Goal: Task Accomplishment & Management: Manage account settings

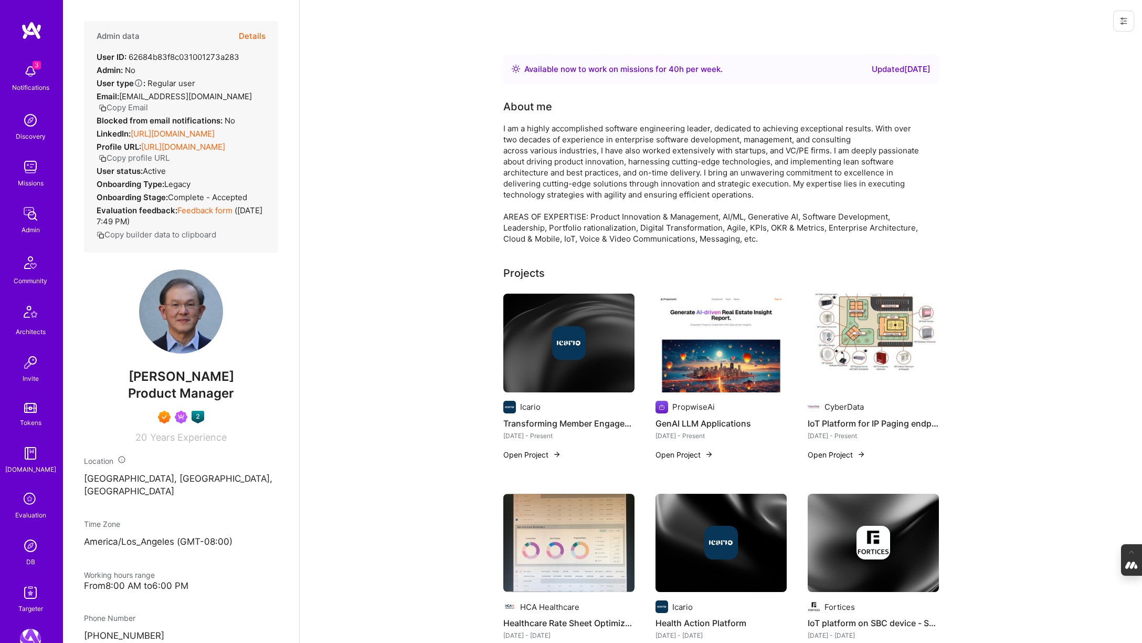
click at [32, 541] on img at bounding box center [30, 545] width 21 height 21
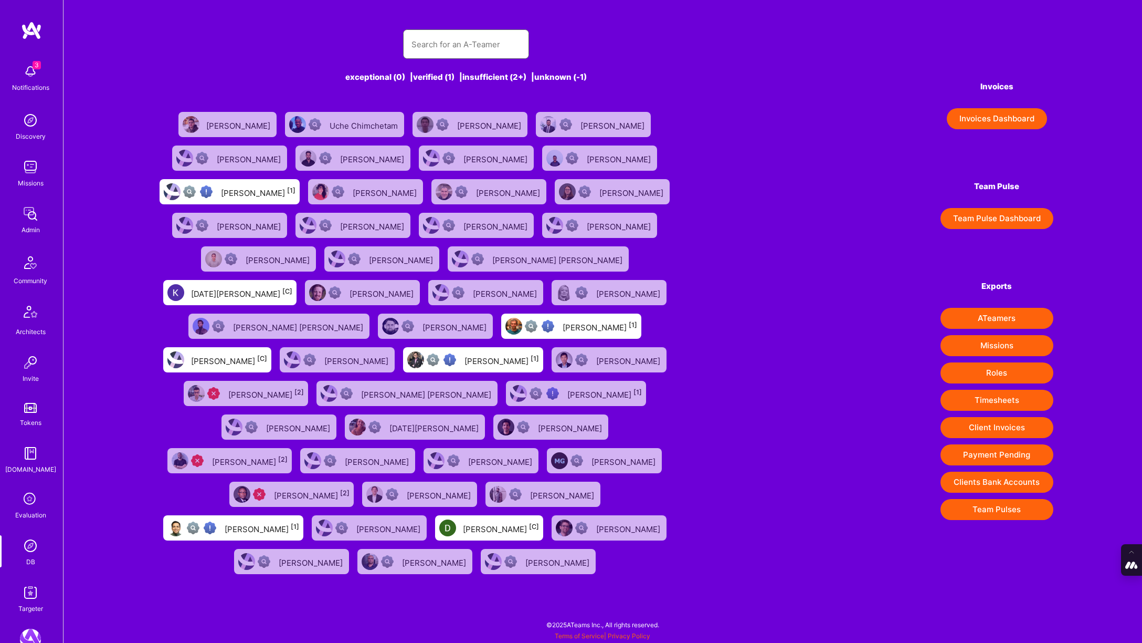
click at [424, 45] on input "text" at bounding box center [466, 44] width 109 height 27
type input "Johan Walhout"
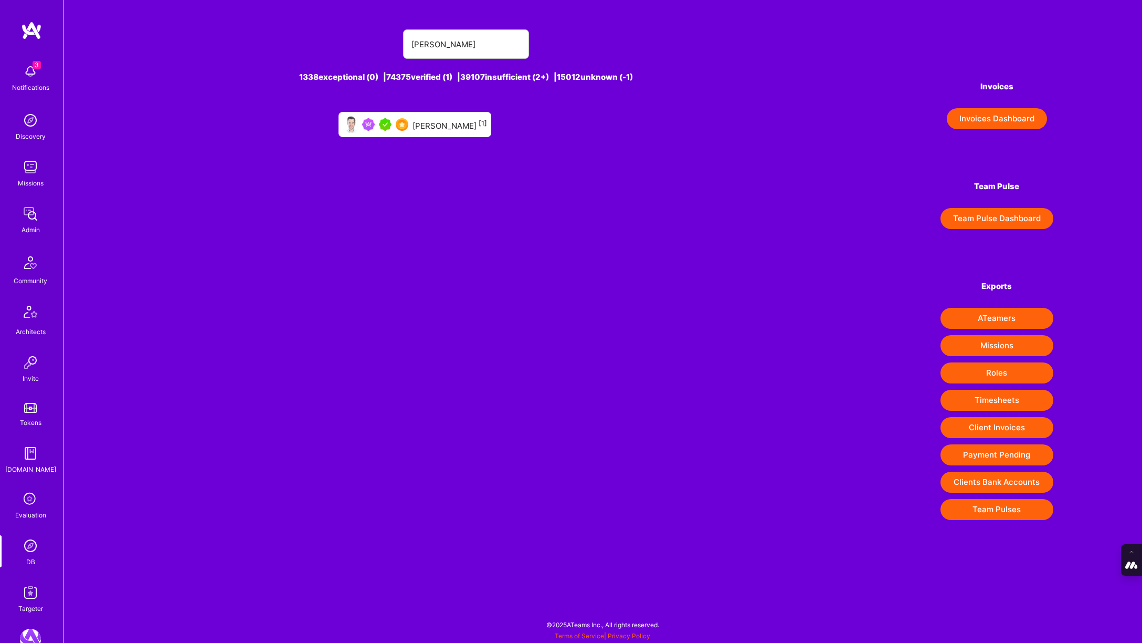
click at [427, 116] on div "Johan Walhout [1]" at bounding box center [415, 124] width 153 height 25
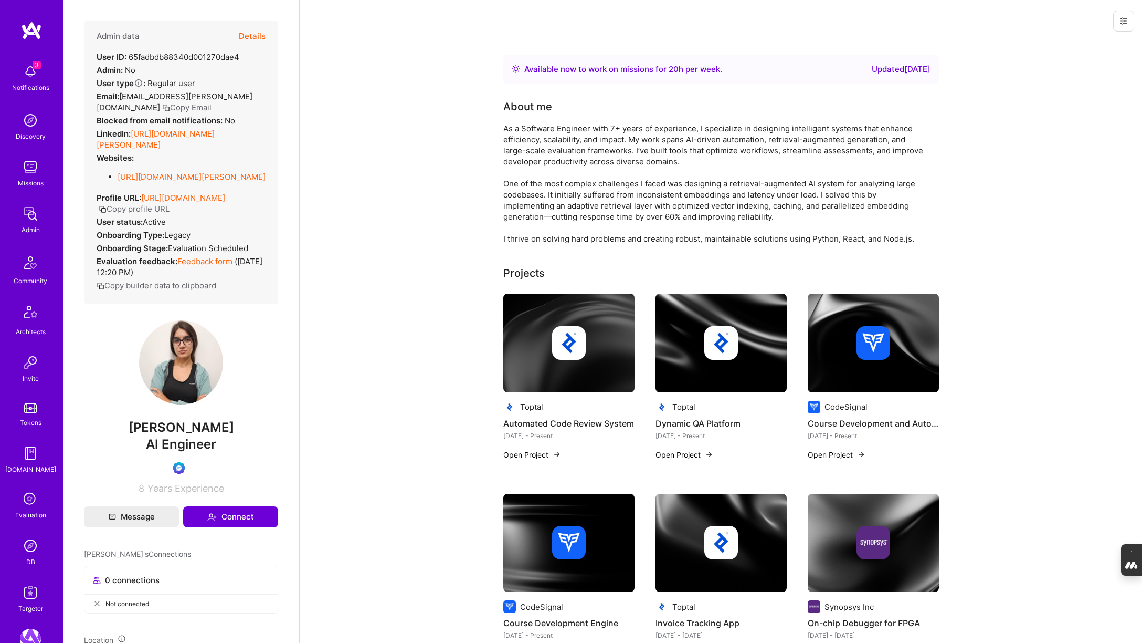
click at [252, 35] on button "Details" at bounding box center [252, 36] width 27 height 30
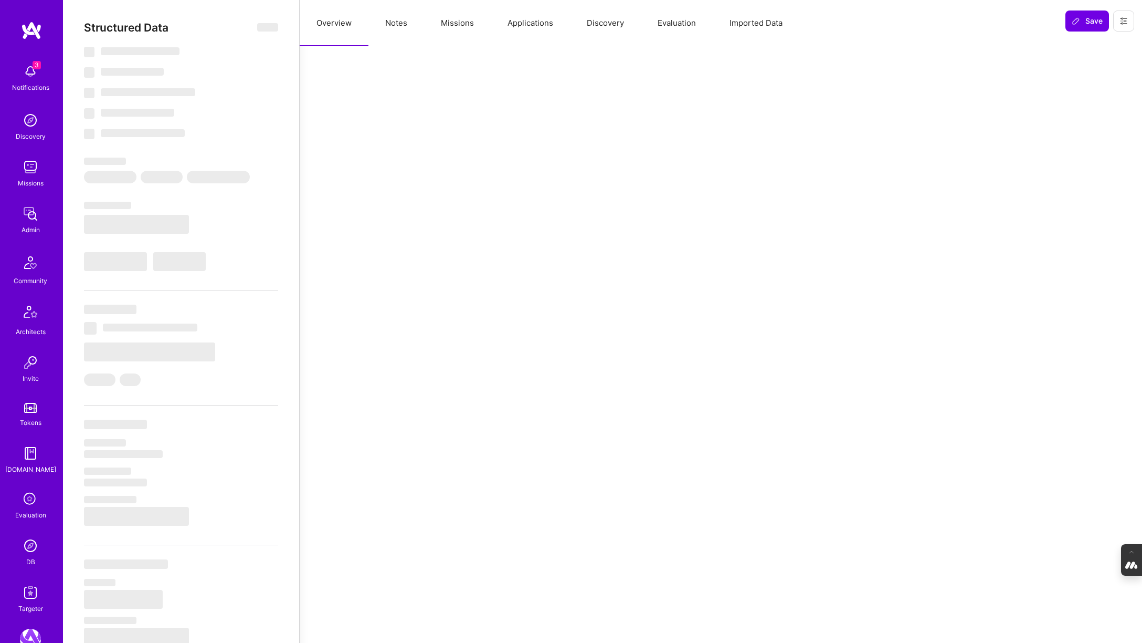
click at [677, 27] on button "Evaluation" at bounding box center [677, 23] width 72 height 46
select select "Right Now"
select select "Verified"
select select "US"
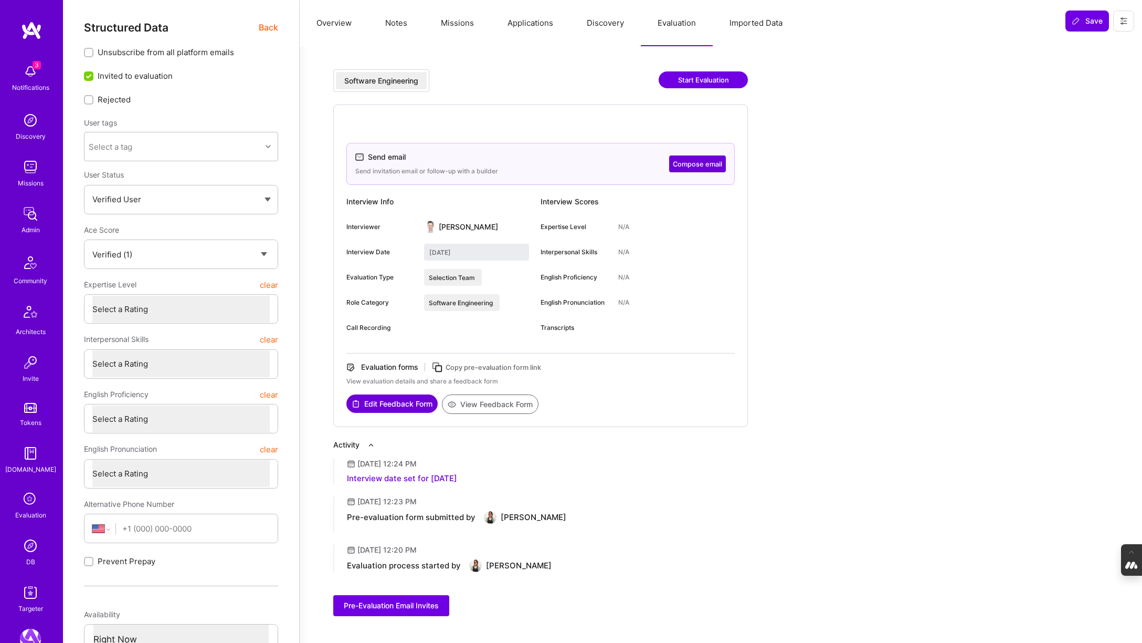
click at [328, 26] on button "Overview" at bounding box center [334, 23] width 69 height 46
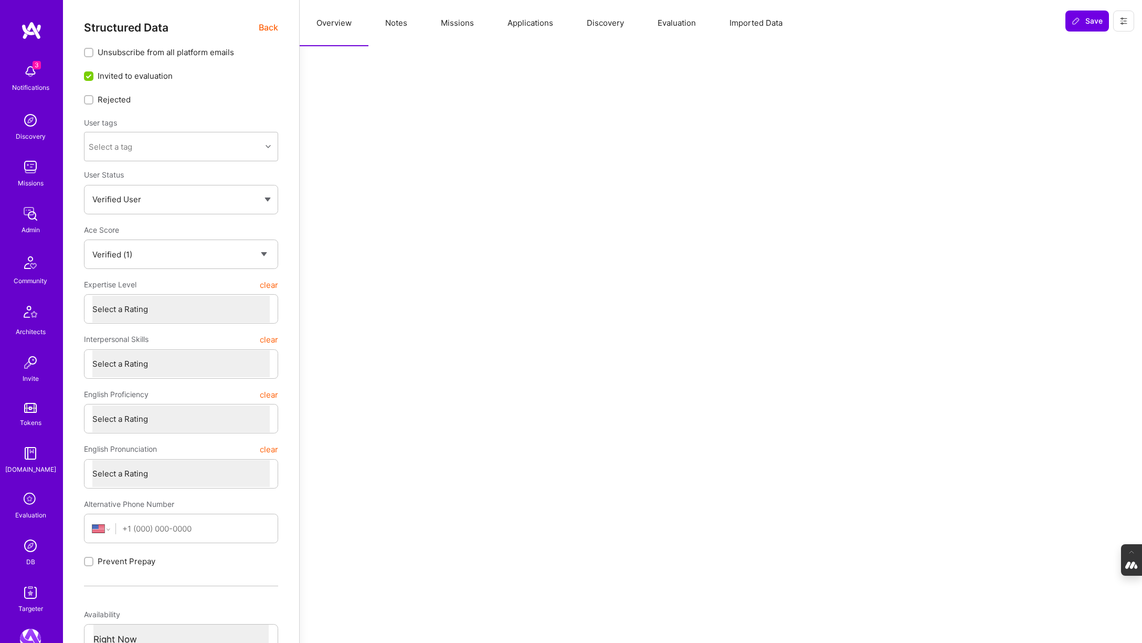
click at [264, 27] on span "Back" at bounding box center [268, 27] width 19 height 13
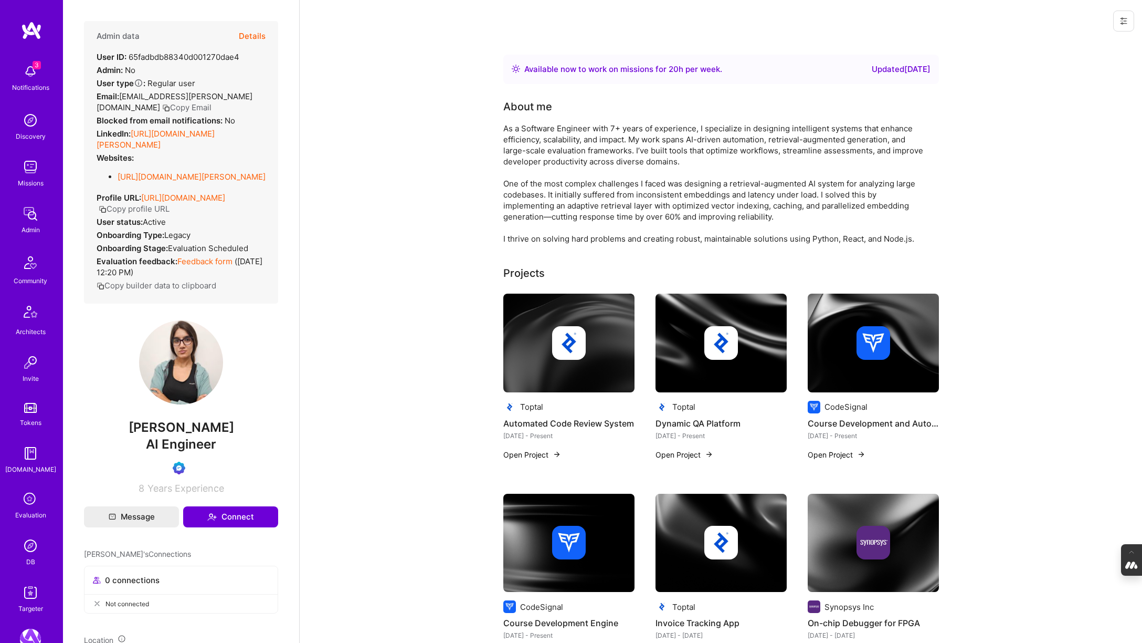
click at [1123, 19] on icon at bounding box center [1124, 21] width 8 height 8
click at [1076, 45] on button "Login as Nane" at bounding box center [1085, 44] width 97 height 27
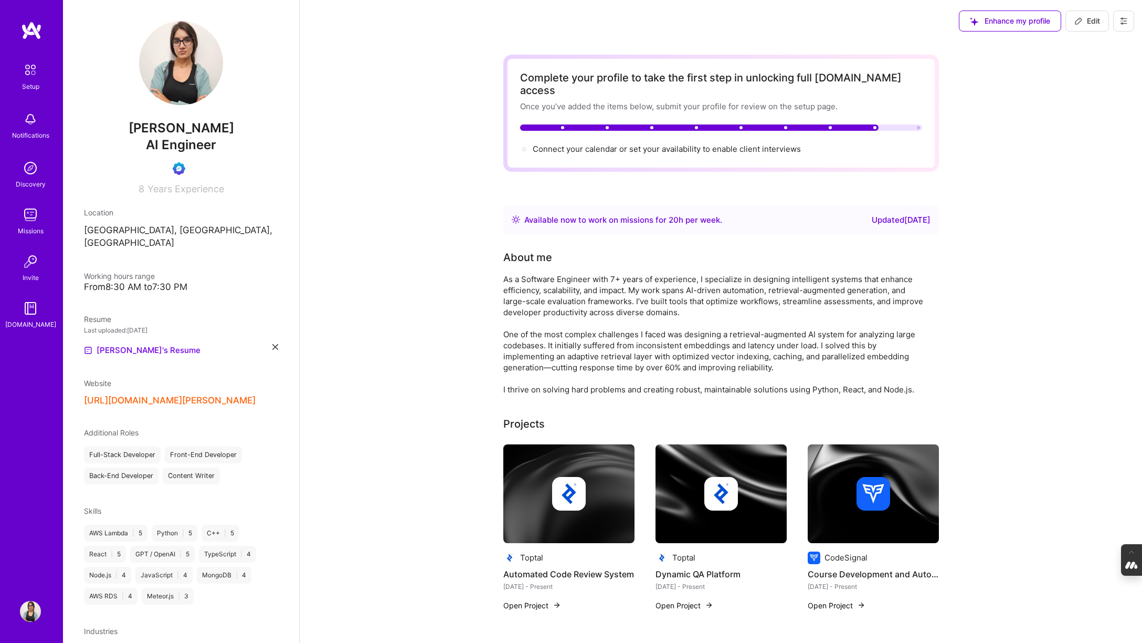
click at [30, 135] on div "Notifications" at bounding box center [30, 135] width 37 height 11
